Goal: Navigation & Orientation: Find specific page/section

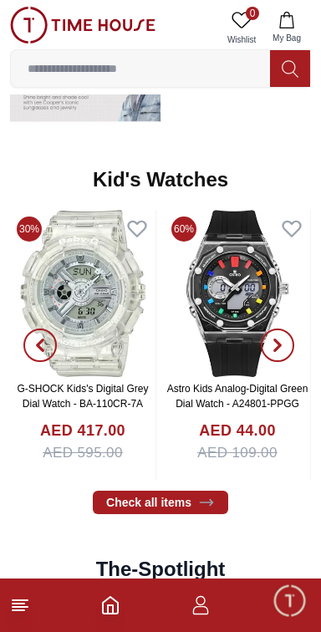
scroll to position [2451, 0]
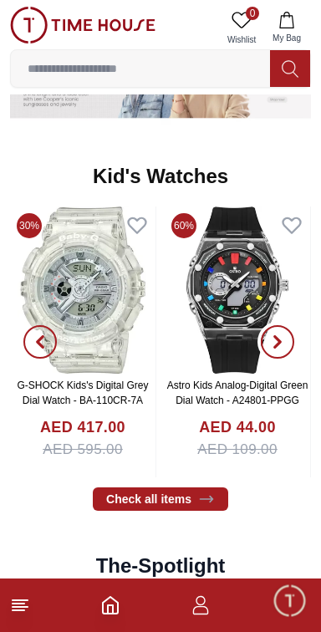
click at [284, 359] on span "button" at bounding box center [277, 341] width 33 height 33
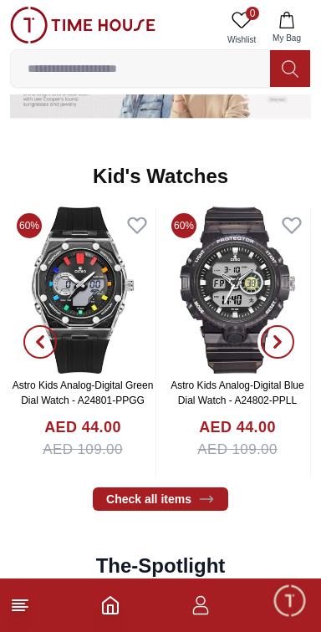
click at [287, 359] on span "button" at bounding box center [277, 341] width 33 height 33
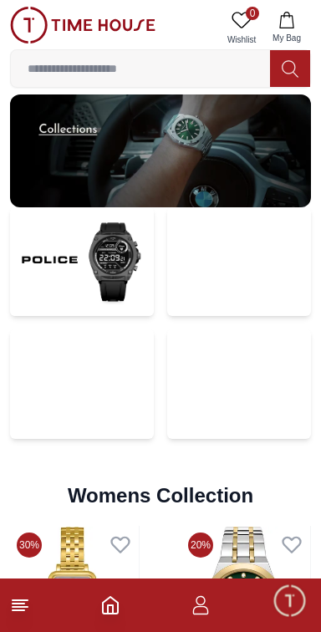
scroll to position [3451, 0]
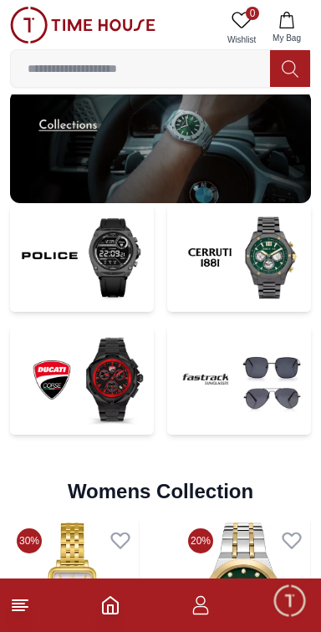
click at [276, 313] on img at bounding box center [239, 258] width 144 height 110
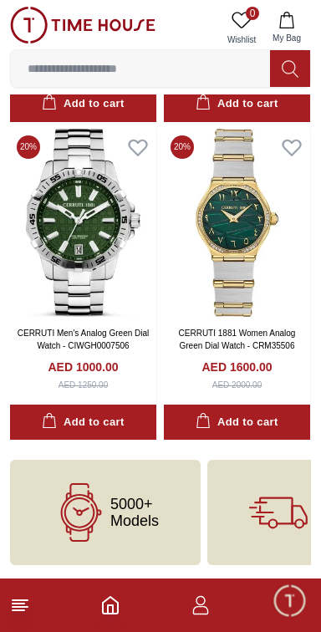
scroll to position [1175, 0]
click at [22, 607] on line at bounding box center [20, 607] width 15 height 0
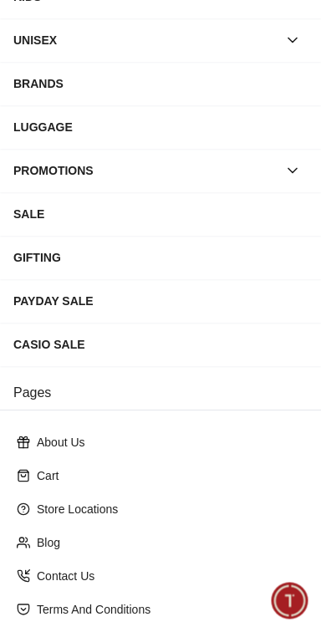
scroll to position [346, 0]
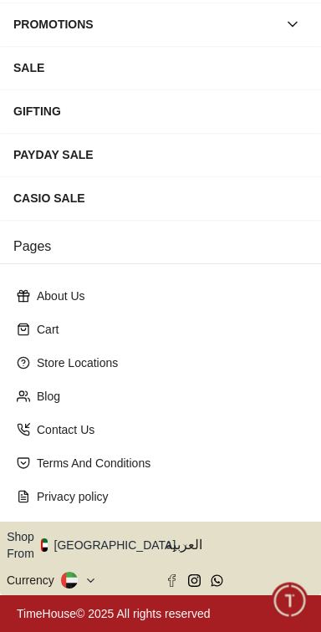
click at [116, 552] on button "Shop From [GEOGRAPHIC_DATA]" at bounding box center [98, 545] width 182 height 33
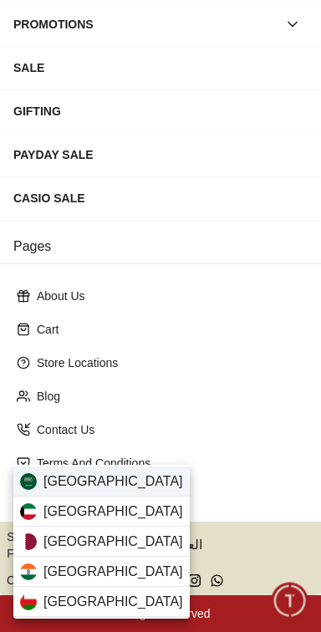
click at [121, 481] on span "[GEOGRAPHIC_DATA]" at bounding box center [114, 482] width 140 height 20
